Goal: Transaction & Acquisition: Purchase product/service

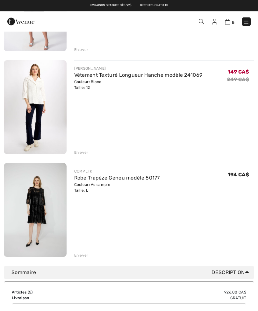
scroll to position [332, 0]
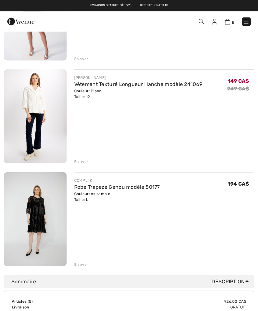
click at [43, 213] on img at bounding box center [35, 219] width 63 height 94
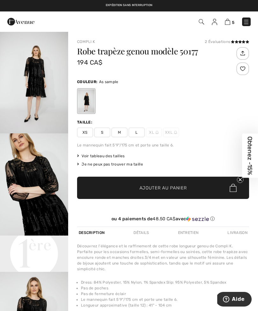
click at [29, 195] on img "2 / 4" at bounding box center [34, 184] width 68 height 102
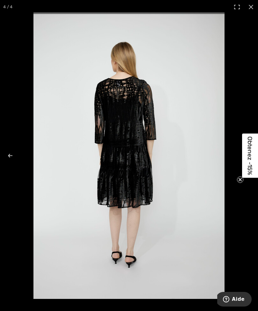
click at [241, 180] on circle "Close teaser" at bounding box center [240, 180] width 6 height 6
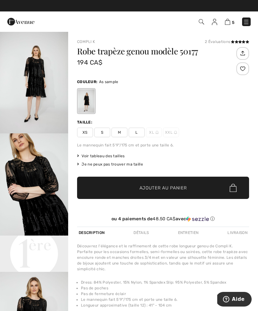
click at [230, 22] on img at bounding box center [227, 22] width 5 height 6
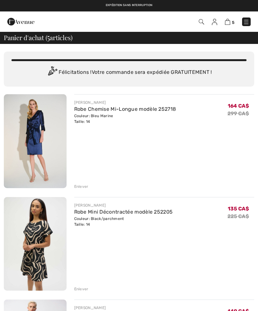
click at [203, 19] on img at bounding box center [201, 21] width 5 height 5
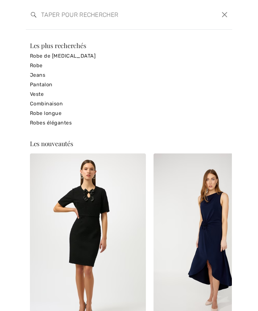
click at [53, 108] on link "Combinaison" at bounding box center [129, 104] width 198 height 10
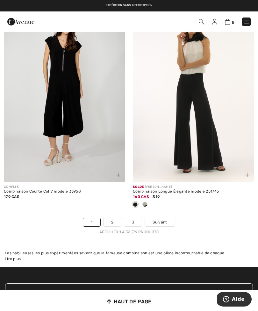
scroll to position [3808, 0]
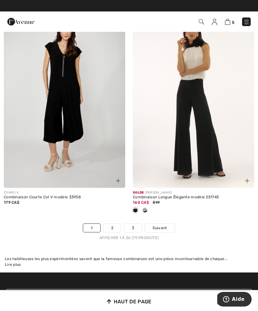
click at [163, 231] on span "Suivant" at bounding box center [159, 228] width 14 height 6
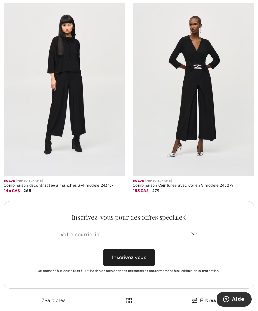
scroll to position [2453, 0]
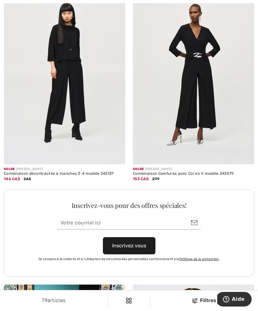
click at [44, 110] on img at bounding box center [64, 73] width 121 height 182
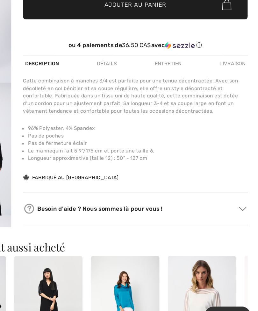
scroll to position [142, 0]
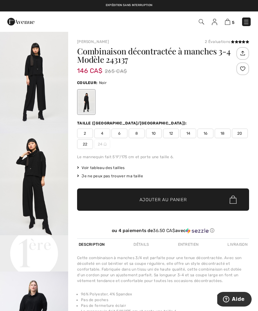
click at [27, 73] on img "1 / 11" at bounding box center [34, 82] width 68 height 102
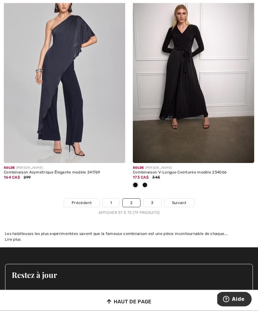
scroll to position [3816, 0]
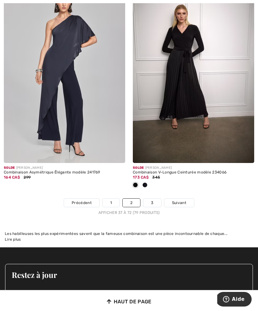
click at [183, 206] on span "Suivant" at bounding box center [179, 203] width 14 height 6
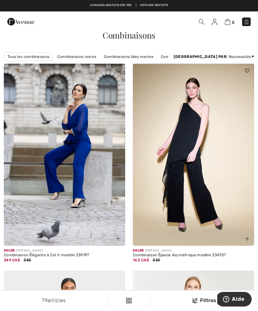
click at [249, 21] on img at bounding box center [246, 22] width 6 height 6
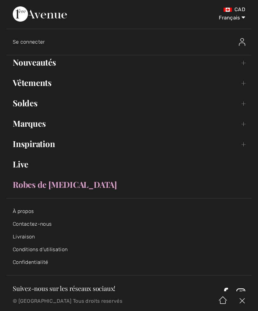
click at [244, 145] on link "Inspiration Toggle submenu" at bounding box center [128, 144] width 245 height 14
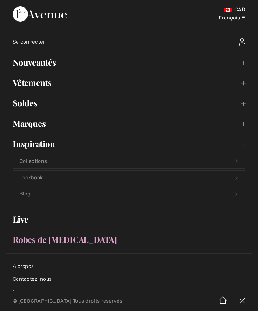
click at [243, 104] on link "Soldes Toggle submenu" at bounding box center [128, 103] width 245 height 14
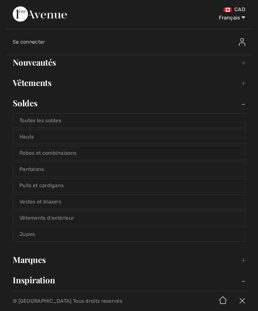
click at [235, 136] on link "Hauts" at bounding box center [129, 137] width 232 height 14
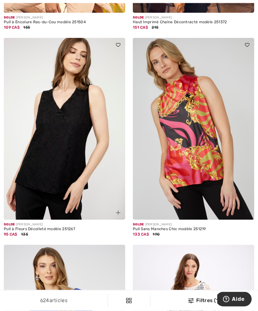
scroll to position [646, 0]
click at [201, 311] on div "624 articles Filtres (1) ✖ Dégager Voir les resultats 624" at bounding box center [129, 300] width 258 height 20
click at [201, 304] on div "Filtres (1)" at bounding box center [204, 301] width 100 height 8
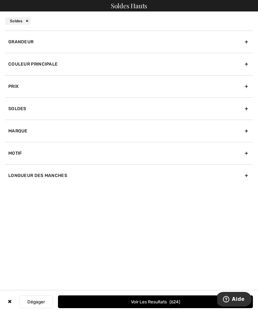
click at [27, 42] on div "Grandeur" at bounding box center [129, 42] width 248 height 22
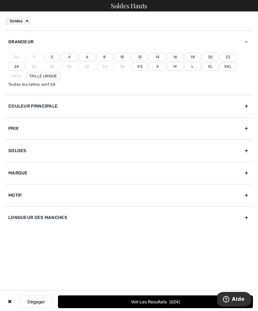
click at [142, 57] on label "12" at bounding box center [139, 57] width 17 height 8
click at [0, 0] on input"] "12" at bounding box center [0, 0] width 0 height 0
click at [157, 57] on label "14" at bounding box center [157, 57] width 17 height 8
click at [0, 0] on input"] "14" at bounding box center [0, 0] width 0 height 0
click at [196, 67] on label "L" at bounding box center [192, 66] width 17 height 8
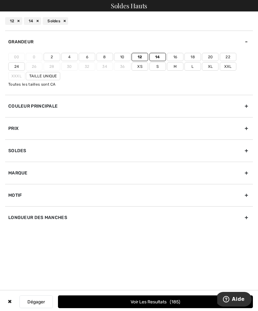
click at [0, 0] on input"] "L" at bounding box center [0, 0] width 0 height 0
click at [184, 308] on button "Voir les resultats 240" at bounding box center [155, 301] width 195 height 13
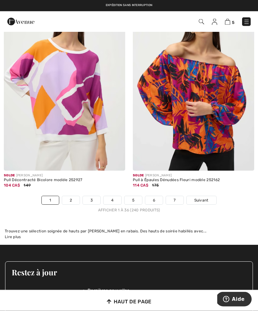
scroll to position [3856, 0]
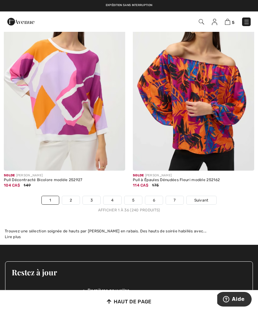
click at [209, 204] on link "Suivant" at bounding box center [201, 200] width 30 height 8
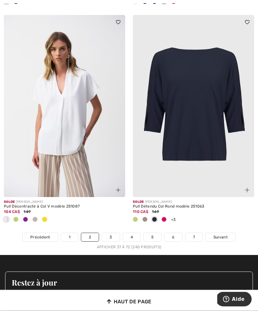
scroll to position [3819, 0]
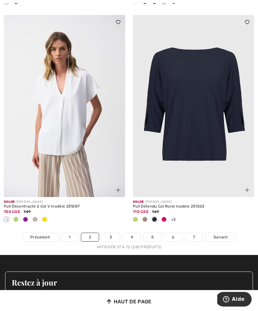
click at [215, 240] on span "Suivant" at bounding box center [220, 237] width 14 height 6
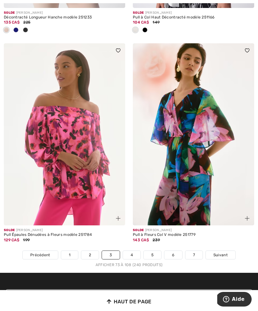
scroll to position [3816, 0]
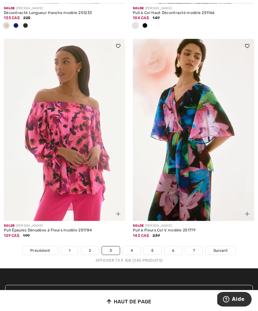
click at [220, 253] on span "Suivant" at bounding box center [220, 251] width 14 height 6
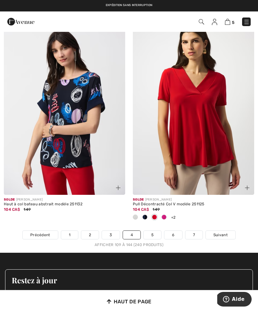
scroll to position [3840, 0]
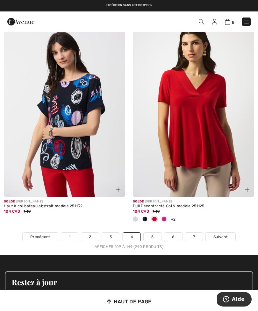
click at [226, 240] on span "Suivant" at bounding box center [220, 237] width 14 height 6
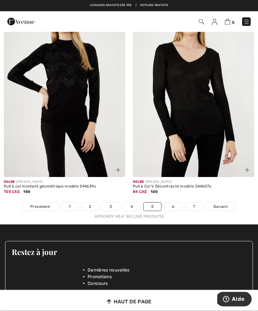
scroll to position [3818, 0]
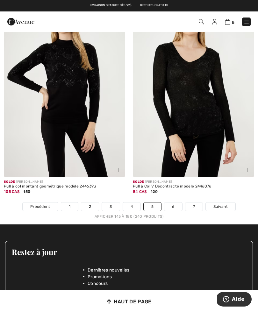
click at [223, 209] on span "Suivant" at bounding box center [220, 207] width 14 height 6
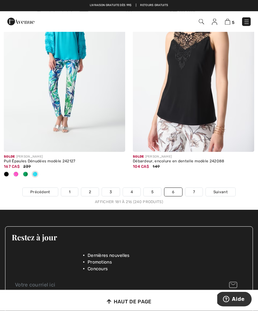
scroll to position [3894, 0]
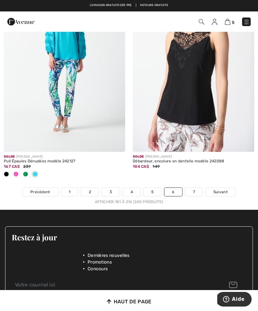
click at [224, 195] on span "Suivant" at bounding box center [220, 192] width 14 height 6
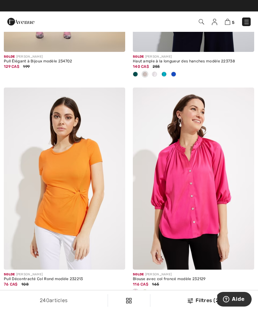
scroll to position [2414, 0]
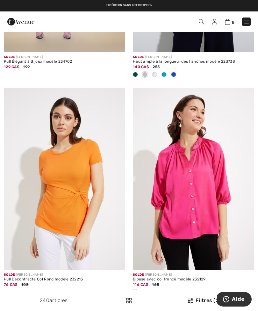
click at [246, 24] on img at bounding box center [246, 22] width 6 height 6
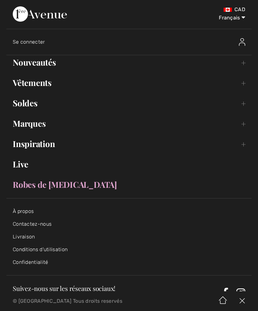
click at [241, 107] on link "Soldes Toggle submenu" at bounding box center [128, 103] width 245 height 14
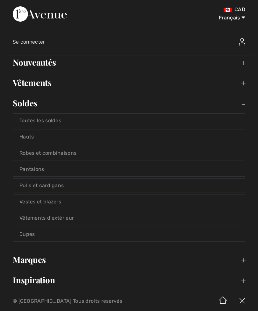
click at [46, 204] on link "Vestes et blazers" at bounding box center [129, 202] width 232 height 14
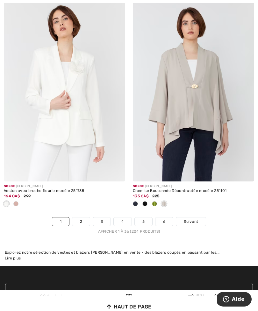
scroll to position [3863, 0]
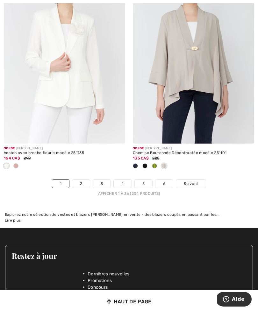
click at [193, 186] on span "Suivant" at bounding box center [191, 184] width 14 height 6
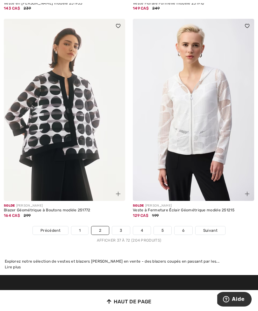
scroll to position [3806, 0]
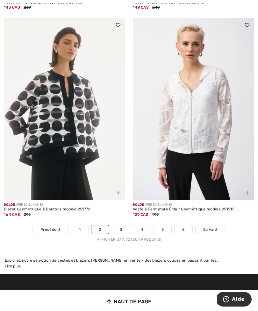
click at [208, 232] on span "Suivant" at bounding box center [210, 230] width 14 height 6
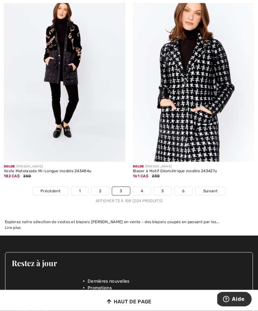
scroll to position [3786, 0]
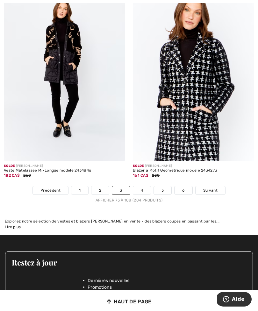
click at [211, 193] on span "Suivant" at bounding box center [210, 190] width 14 height 6
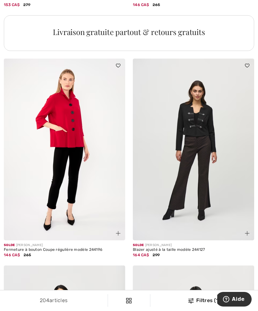
scroll to position [1315, 0]
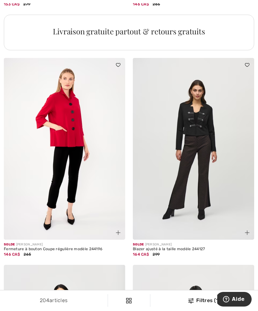
click at [43, 212] on img at bounding box center [64, 149] width 121 height 182
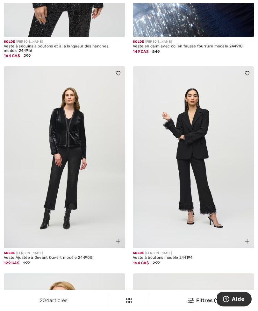
scroll to position [1942, 0]
click at [197, 304] on div "Filtres (1)" at bounding box center [204, 301] width 100 height 8
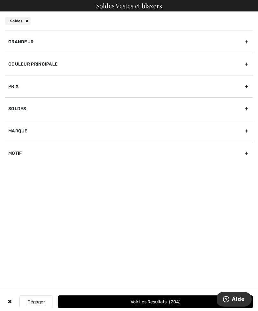
click at [19, 43] on div "Grandeur" at bounding box center [129, 42] width 248 height 22
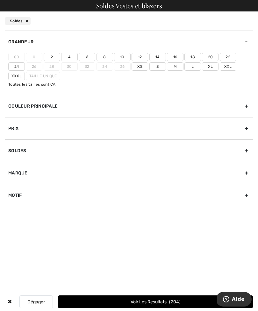
click at [138, 55] on label "12" at bounding box center [139, 57] width 17 height 8
click at [0, 0] on input"] "12" at bounding box center [0, 0] width 0 height 0
click at [155, 56] on label "14" at bounding box center [157, 57] width 17 height 8
click at [0, 0] on input"] "14" at bounding box center [0, 0] width 0 height 0
click at [192, 66] on label "L" at bounding box center [192, 66] width 17 height 8
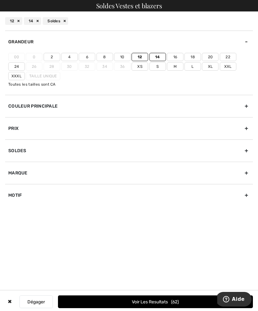
click at [0, 0] on input"] "L" at bounding box center [0, 0] width 0 height 0
click at [178, 304] on span "83" at bounding box center [175, 301] width 9 height 5
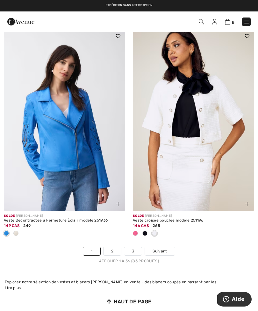
scroll to position [3798, 0]
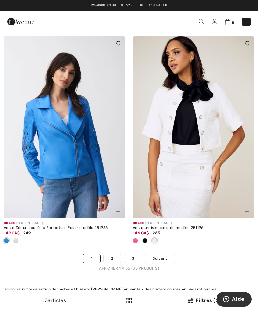
click at [162, 261] on span "Suivant" at bounding box center [159, 258] width 14 height 6
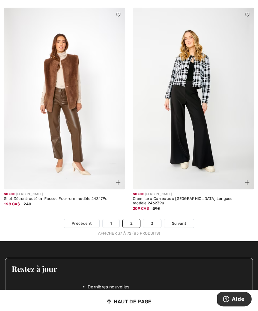
scroll to position [3793, 0]
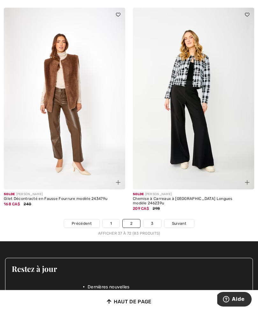
click at [186, 225] on link "Suivant" at bounding box center [179, 223] width 30 height 8
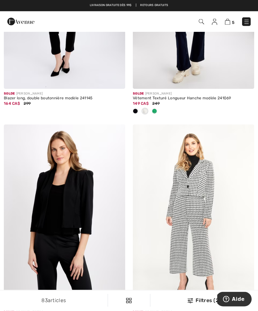
scroll to position [786, 0]
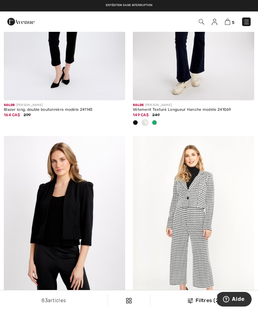
click at [247, 19] on img at bounding box center [246, 22] width 6 height 6
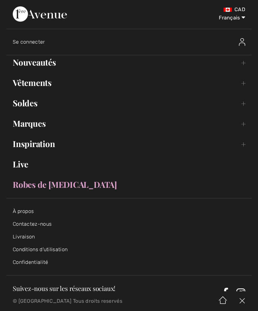
click at [244, 104] on link "Soldes Toggle submenu" at bounding box center [128, 103] width 245 height 14
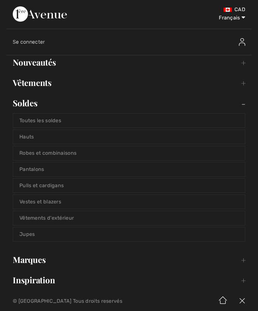
click at [23, 170] on link "Pantalons" at bounding box center [129, 169] width 232 height 14
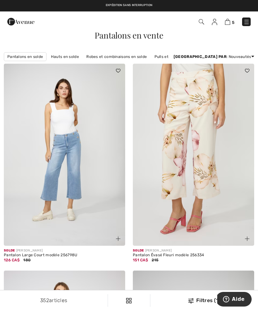
click at [192, 301] on img at bounding box center [190, 300] width 5 height 5
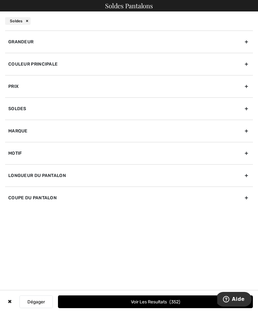
click at [247, 39] on div "Grandeur" at bounding box center [129, 42] width 248 height 22
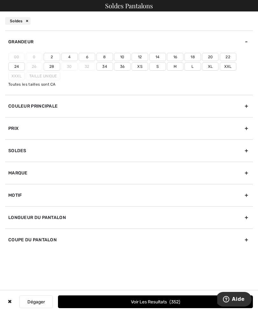
click at [142, 56] on label "12" at bounding box center [139, 57] width 17 height 8
click at [0, 0] on input"] "12" at bounding box center [0, 0] width 0 height 0
click at [160, 55] on label "14" at bounding box center [157, 57] width 17 height 8
click at [0, 0] on input"] "14" at bounding box center [0, 0] width 0 height 0
click at [193, 69] on label "L" at bounding box center [192, 66] width 17 height 8
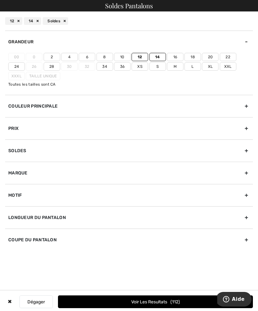
click at [0, 0] on input"] "L" at bounding box center [0, 0] width 0 height 0
click at [157, 300] on button "Voir les resultats 131" at bounding box center [155, 301] width 195 height 13
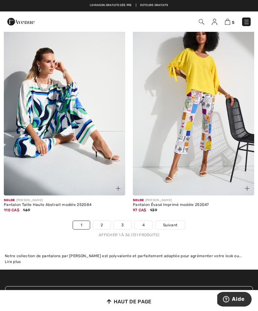
scroll to position [3792, 0]
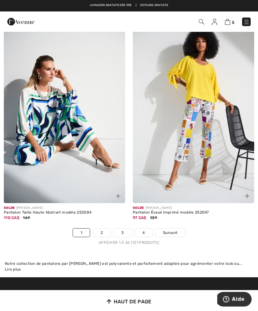
click at [178, 237] on link "Suivant" at bounding box center [170, 232] width 30 height 8
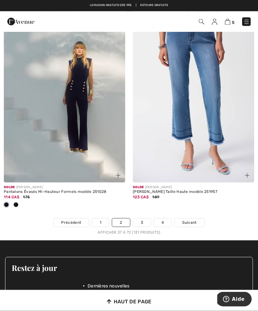
scroll to position [3855, 0]
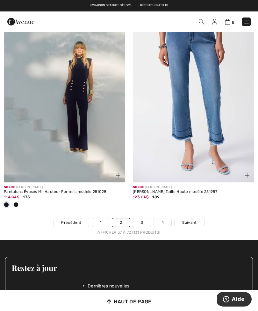
click at [194, 225] on span "Suivant" at bounding box center [189, 223] width 14 height 6
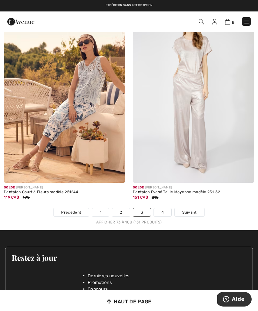
scroll to position [3763, 0]
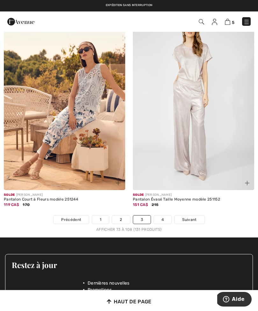
click at [210, 232] on div "Afficher 73 à 108 (131 produits)" at bounding box center [129, 230] width 258 height 6
click at [197, 224] on link "Suivant" at bounding box center [189, 219] width 30 height 8
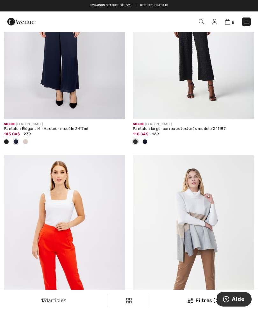
scroll to position [2066, 0]
click at [248, 21] on img at bounding box center [246, 22] width 6 height 6
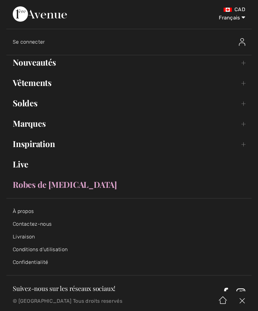
click at [245, 103] on link "Soldes Toggle submenu" at bounding box center [128, 103] width 245 height 14
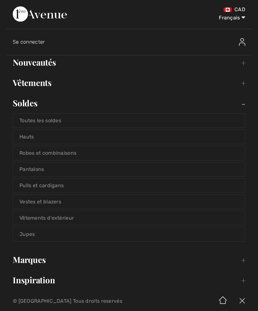
click at [237, 149] on link "Robes et combinaisons" at bounding box center [129, 153] width 232 height 14
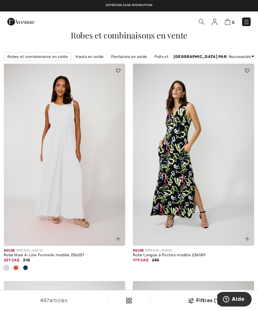
click at [192, 301] on img at bounding box center [190, 300] width 5 height 5
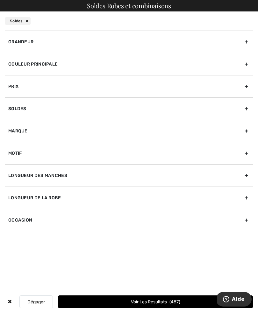
click at [246, 44] on div "Grandeur" at bounding box center [129, 42] width 248 height 22
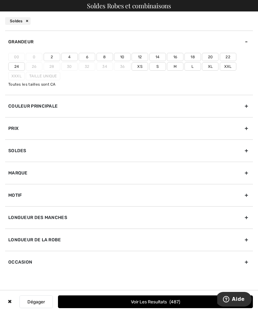
click at [143, 55] on label "12" at bounding box center [139, 57] width 17 height 8
click at [0, 0] on input"] "12" at bounding box center [0, 0] width 0 height 0
click at [158, 56] on label "14" at bounding box center [157, 57] width 17 height 8
click at [0, 0] on input"] "14" at bounding box center [0, 0] width 0 height 0
click at [194, 68] on label "L" at bounding box center [192, 66] width 17 height 8
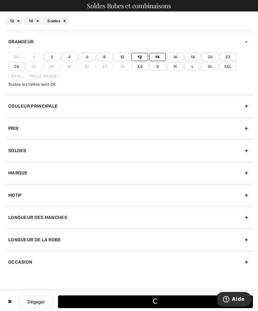
click at [0, 0] on input"] "L" at bounding box center [0, 0] width 0 height 0
click at [188, 304] on button "Voir les resultats 199" at bounding box center [155, 301] width 195 height 13
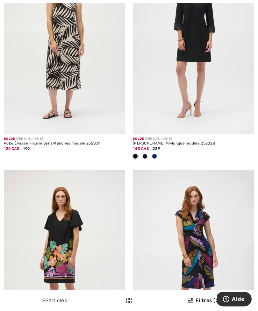
scroll to position [2090, 0]
click at [213, 129] on img at bounding box center [193, 43] width 121 height 182
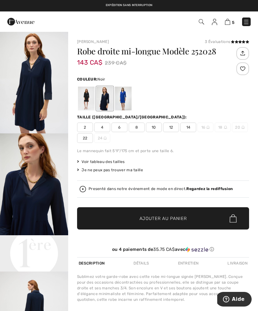
click at [83, 95] on div at bounding box center [86, 99] width 17 height 24
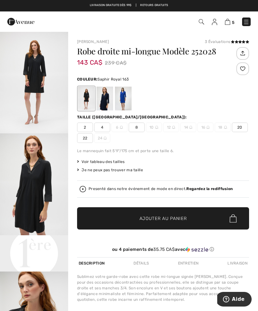
click at [123, 98] on div at bounding box center [123, 99] width 17 height 24
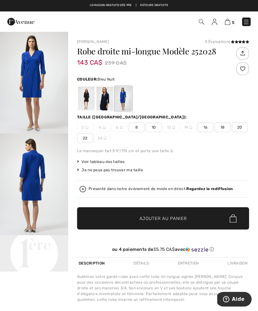
click at [105, 91] on div at bounding box center [104, 99] width 17 height 24
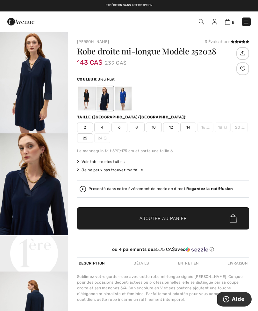
click at [35, 82] on img "1 / 4" at bounding box center [34, 82] width 68 height 102
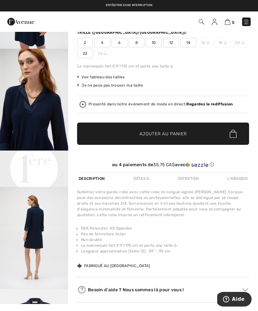
scroll to position [80, 0]
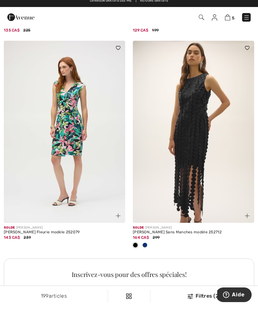
scroll to position [2414, 0]
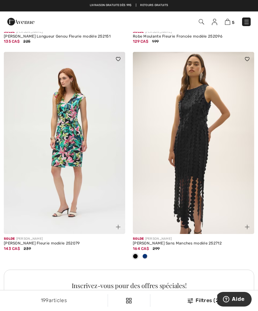
click at [203, 204] on img at bounding box center [193, 143] width 121 height 182
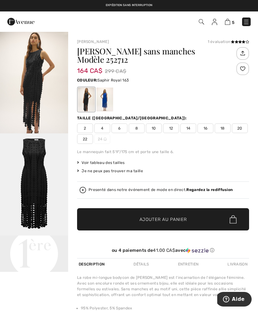
click at [103, 97] on div at bounding box center [104, 99] width 17 height 24
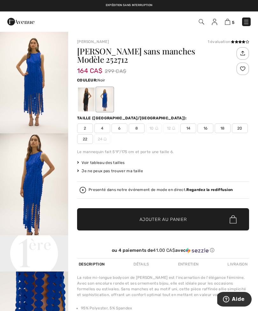
click at [88, 96] on div at bounding box center [86, 99] width 17 height 24
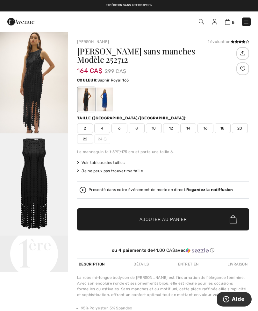
click at [100, 100] on div at bounding box center [104, 99] width 17 height 24
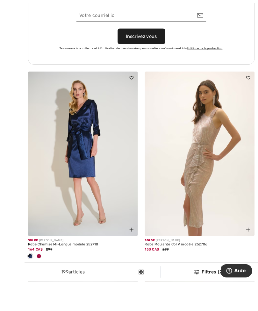
scroll to position [2733, 0]
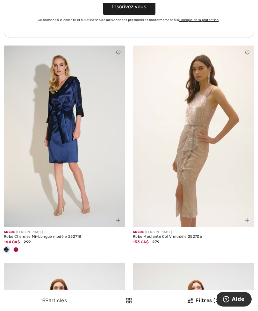
click at [47, 168] on img at bounding box center [64, 136] width 121 height 182
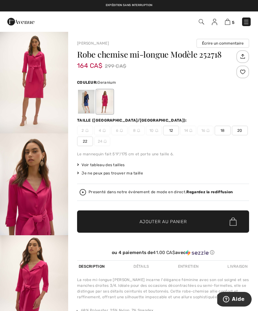
click at [86, 102] on div at bounding box center [86, 102] width 17 height 24
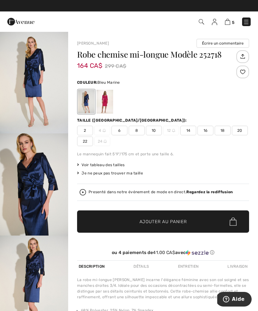
click at [34, 73] on img "1 / 5" at bounding box center [34, 82] width 68 height 102
click at [191, 129] on span "14" at bounding box center [188, 131] width 16 height 10
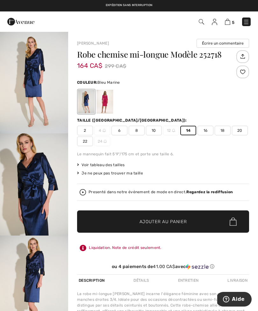
click at [186, 219] on span "Ajouter au panier" at bounding box center [162, 221] width 47 height 7
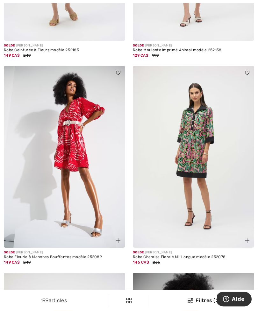
scroll to position [3171, 0]
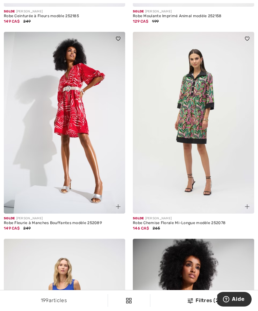
click at [38, 167] on img at bounding box center [64, 123] width 121 height 182
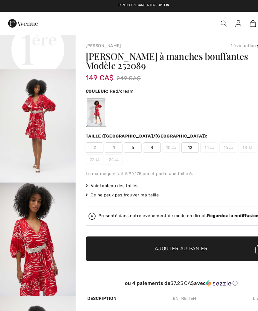
scroll to position [207, 0]
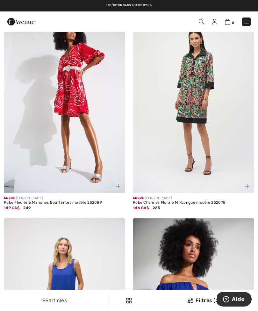
scroll to position [3192, 0]
click at [234, 176] on img at bounding box center [193, 102] width 121 height 182
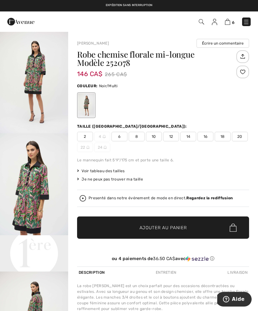
click at [188, 135] on span "14" at bounding box center [188, 137] width 16 height 10
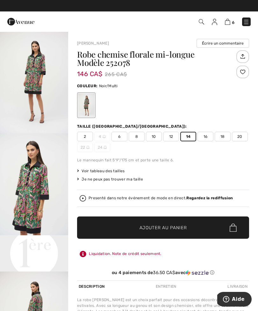
click at [193, 224] on span "✔ Ajouté au panier Ajouter au panier" at bounding box center [163, 227] width 172 height 22
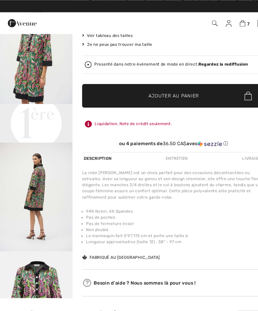
scroll to position [137, 0]
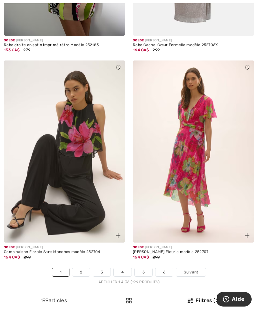
scroll to position [3764, 0]
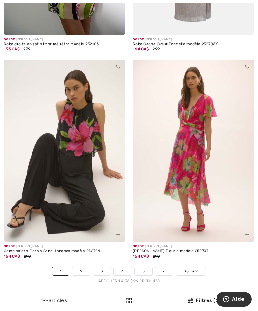
click at [204, 205] on img at bounding box center [193, 150] width 121 height 182
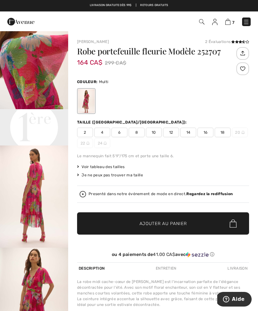
scroll to position [186, 0]
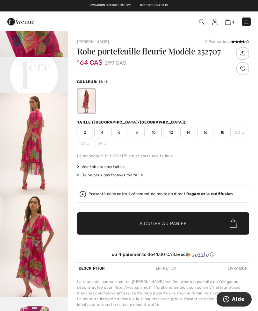
click at [25, 91] on video "Your browser does not support the video tag." at bounding box center [34, 74] width 68 height 34
click at [28, 91] on video "Your browser does not support the video tag." at bounding box center [34, 74] width 68 height 34
click at [25, 91] on video "Your browser does not support the video tag." at bounding box center [34, 74] width 68 height 34
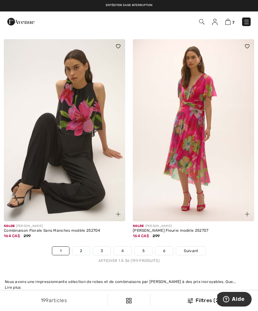
click at [186, 254] on span "Suivant" at bounding box center [191, 251] width 14 height 6
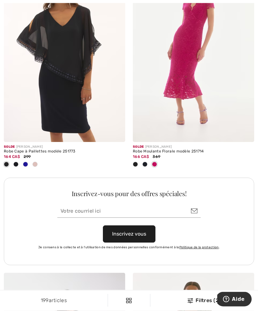
scroll to position [2465, 0]
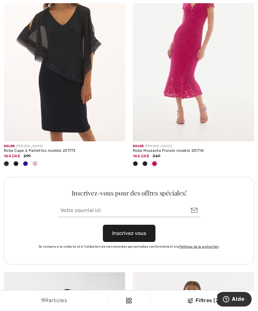
click at [204, 111] on img at bounding box center [193, 50] width 121 height 182
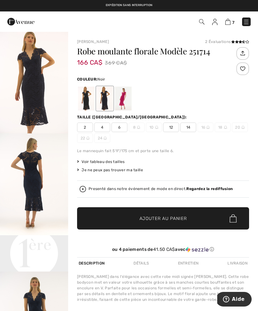
click at [87, 96] on div at bounding box center [86, 99] width 17 height 24
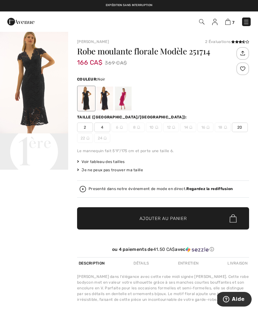
click at [106, 97] on div at bounding box center [104, 99] width 17 height 24
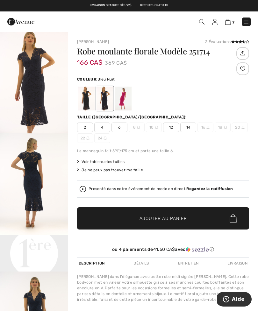
click at [192, 124] on span "14" at bounding box center [188, 127] width 16 height 10
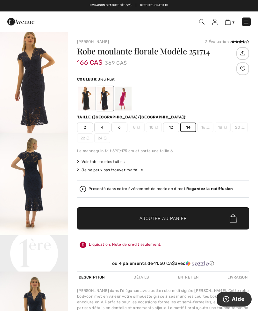
click at [177, 214] on span "✔ Ajouté au panier Ajouter au panier" at bounding box center [163, 218] width 172 height 22
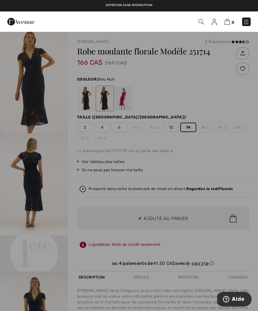
click at [31, 114] on div at bounding box center [129, 155] width 258 height 311
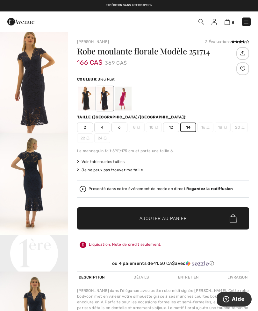
click at [34, 99] on img "1 / 3" at bounding box center [34, 82] width 68 height 102
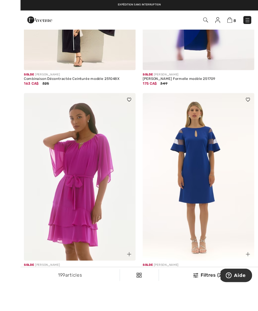
scroll to position [3750, 0]
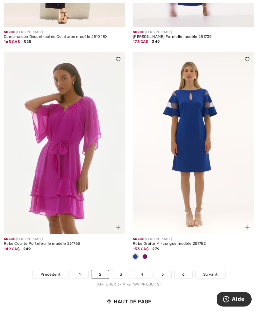
click at [209, 277] on span "Suivant" at bounding box center [210, 274] width 14 height 6
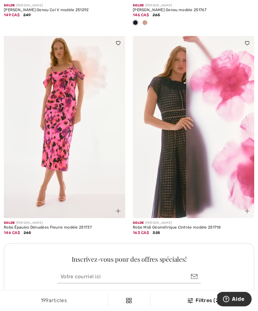
scroll to position [2420, 0]
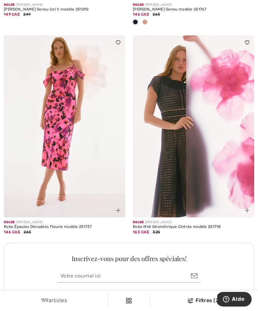
click at [157, 205] on img at bounding box center [193, 126] width 121 height 182
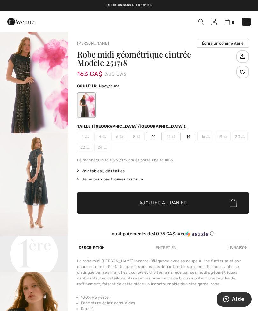
click at [23, 58] on img "1 / 6" at bounding box center [34, 82] width 68 height 102
click at [197, 198] on span "✔ Ajouté au panier Ajouter au panier" at bounding box center [163, 203] width 172 height 22
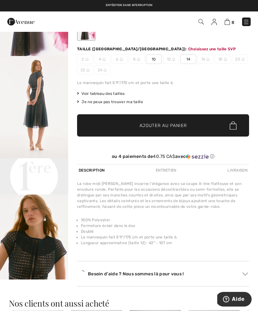
scroll to position [78, 0]
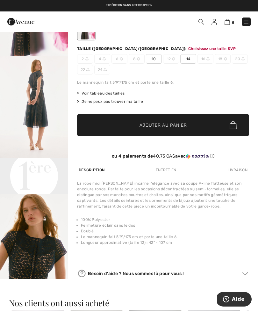
click at [190, 60] on span "14" at bounding box center [188, 59] width 16 height 10
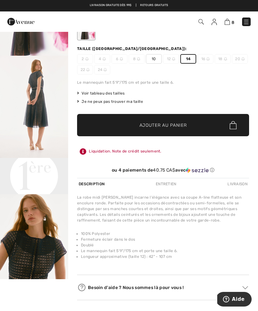
click at [200, 124] on span "✔ Ajouté au panier Ajouter au panier" at bounding box center [163, 125] width 172 height 22
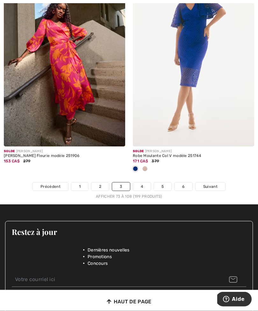
scroll to position [3859, 0]
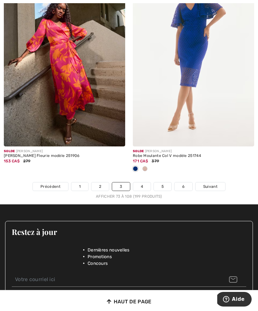
click at [210, 189] on span "Suivant" at bounding box center [210, 187] width 14 height 6
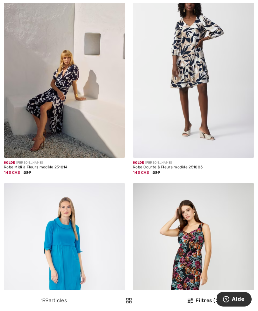
scroll to position [1892, 0]
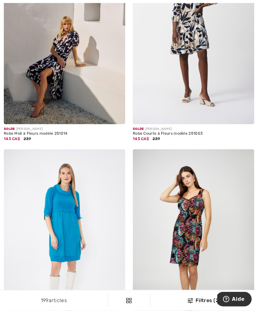
click at [209, 118] on img at bounding box center [193, 34] width 121 height 182
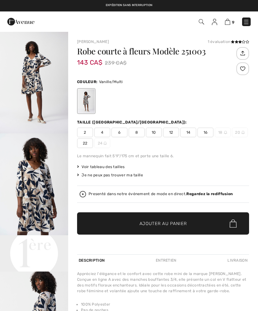
click at [189, 131] on span "14" at bounding box center [188, 133] width 16 height 10
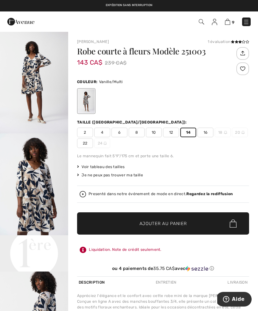
click at [175, 217] on span "✔ Ajouté au panier Ajouter au panier" at bounding box center [163, 223] width 172 height 22
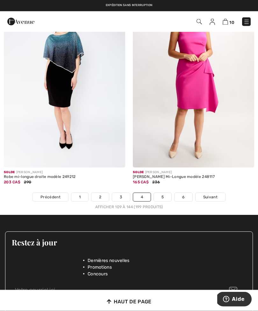
scroll to position [3828, 0]
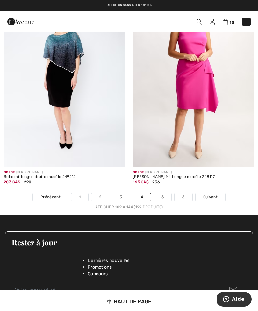
click at [208, 201] on link "Suivant" at bounding box center [210, 197] width 30 height 8
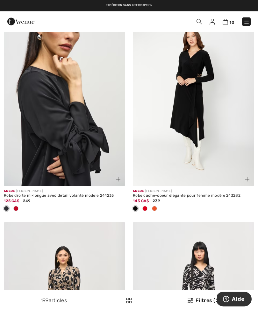
scroll to position [1368, 0]
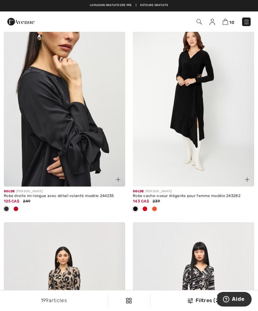
click at [34, 157] on img at bounding box center [64, 96] width 121 height 182
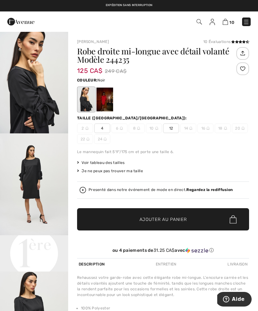
click at [35, 169] on img "2 / 5" at bounding box center [34, 184] width 68 height 102
click at [201, 229] on span "✔ Ajouté au panier Ajouter au panier" at bounding box center [163, 219] width 172 height 22
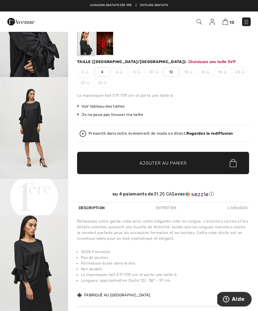
scroll to position [69, 0]
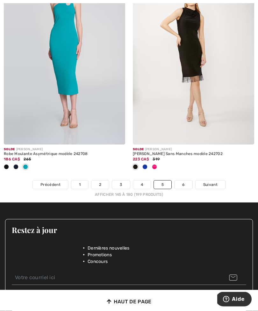
scroll to position [3807, 0]
click at [208, 187] on span "Suivant" at bounding box center [210, 185] width 14 height 6
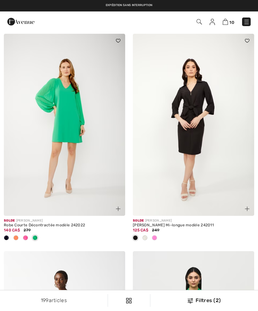
checkbox input "true"
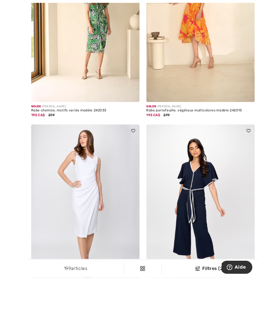
scroll to position [844, 0]
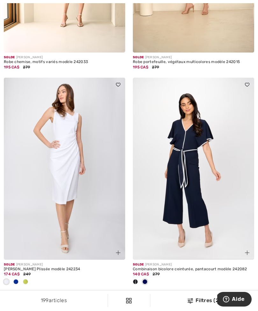
click at [54, 195] on img at bounding box center [64, 169] width 121 height 182
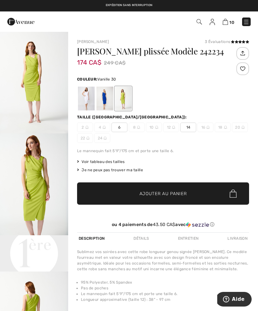
click at [85, 94] on div at bounding box center [86, 99] width 17 height 24
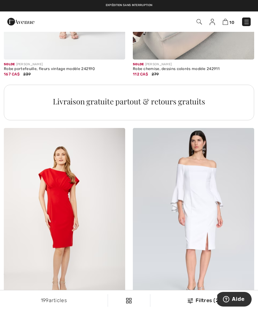
scroll to position [1253, 0]
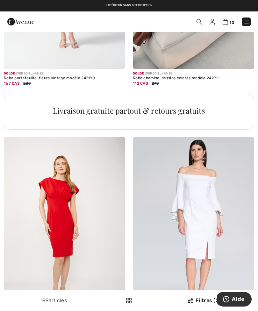
click at [247, 25] on img at bounding box center [246, 22] width 6 height 6
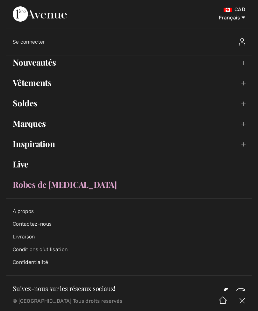
click at [244, 64] on link "Nouveautés Toggle submenu" at bounding box center [128, 62] width 245 height 14
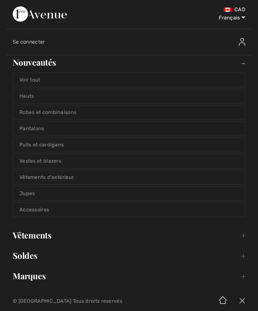
click at [231, 109] on link "Robes et combinaisons" at bounding box center [129, 112] width 232 height 14
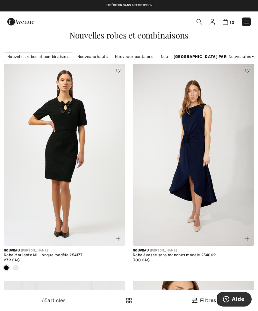
click at [200, 304] on div "Filtres" at bounding box center [204, 301] width 100 height 8
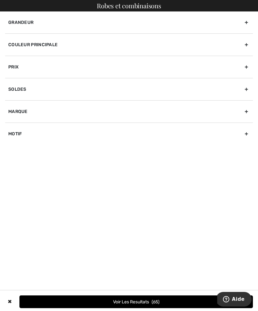
click at [248, 70] on div "Prix" at bounding box center [129, 67] width 248 height 22
click at [247, 66] on div "Prix" at bounding box center [129, 67] width 248 height 22
click at [248, 66] on div "Prix" at bounding box center [129, 67] width 248 height 22
click at [110, 86] on div "145 CA$ 429 CA$" at bounding box center [128, 82] width 241 height 8
click at [15, 78] on span "145 CA$" at bounding box center [15, 81] width 14 height 6
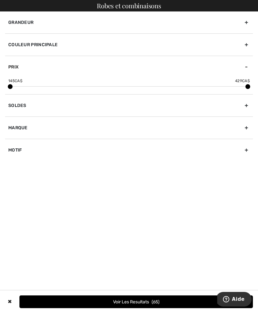
click at [243, 70] on div "Prix" at bounding box center [129, 67] width 248 height 22
click at [168, 296] on button "Voir les resultats 65" at bounding box center [135, 301] width 233 height 13
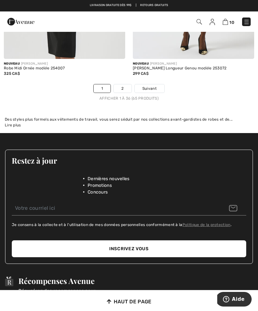
scroll to position [3928, 0]
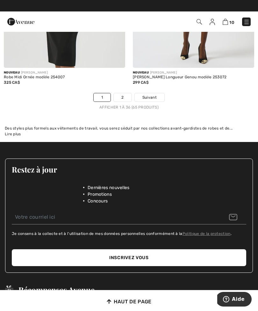
click at [154, 100] on span "Suivant" at bounding box center [149, 97] width 14 height 6
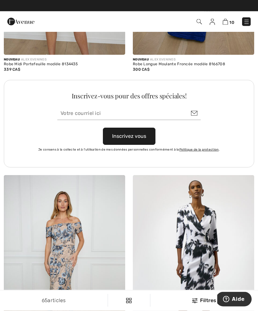
scroll to position [2535, 0]
click at [248, 20] on img at bounding box center [246, 22] width 6 height 6
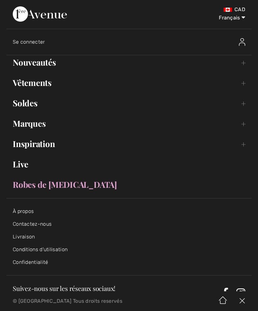
click at [242, 63] on link "Nouveautés Toggle submenu" at bounding box center [128, 62] width 245 height 14
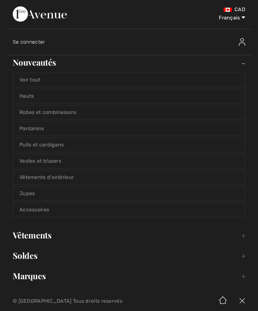
click at [203, 82] on link "Voir tout" at bounding box center [129, 80] width 232 height 14
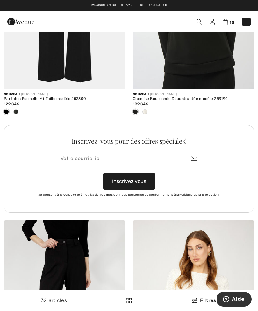
scroll to position [2535, 0]
